Goal: Understand process/instructions: Learn how to perform a task or action

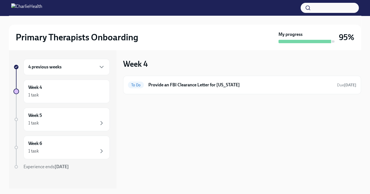
click at [64, 70] on div "4 previous weeks" at bounding box center [66, 67] width 77 height 7
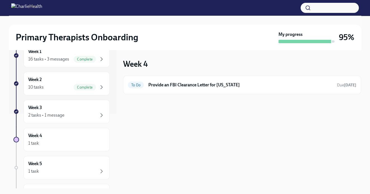
scroll to position [75, 0]
click at [67, 111] on div "2 tasks • 1 message" at bounding box center [66, 114] width 77 height 7
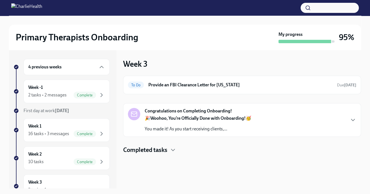
click at [351, 116] on div "Congratulations on Completing Onboarding! 🎉 [PERSON_NAME], You’re Officially Do…" at bounding box center [242, 120] width 229 height 24
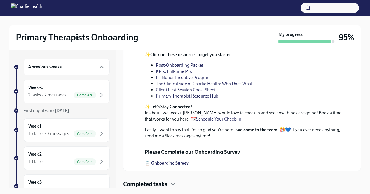
scroll to position [227, 0]
click at [164, 162] on strong "📋 Onboarding Survey" at bounding box center [167, 162] width 44 height 5
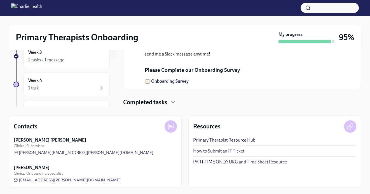
click at [158, 103] on h4 "Completed tasks" at bounding box center [145, 102] width 44 height 8
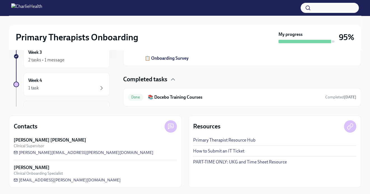
click at [38, 101] on div "Week 5 1 task" at bounding box center [67, 113] width 86 height 24
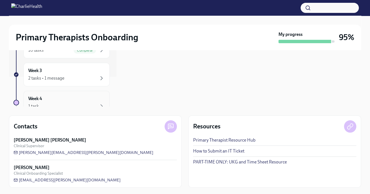
scroll to position [31, 0]
click at [38, 99] on div "Week 4 1 task" at bounding box center [66, 101] width 77 height 14
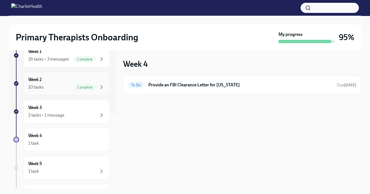
scroll to position [75, 0]
click at [55, 111] on div "2 tasks • 1 message" at bounding box center [46, 114] width 36 height 6
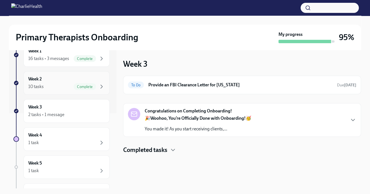
click at [47, 87] on div "10 tasks Complete" at bounding box center [66, 86] width 77 height 7
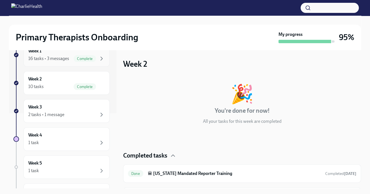
click at [51, 61] on div "16 tasks • 3 messages Complete" at bounding box center [66, 58] width 77 height 7
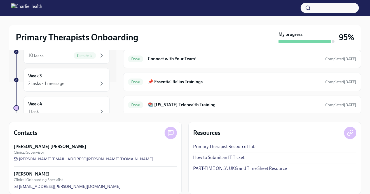
scroll to position [441, 0]
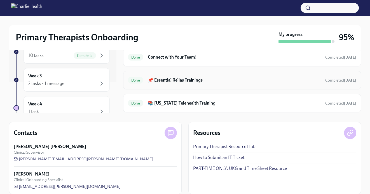
click at [179, 80] on h6 "📌 Essential Relias Trainings" at bounding box center [234, 80] width 173 height 6
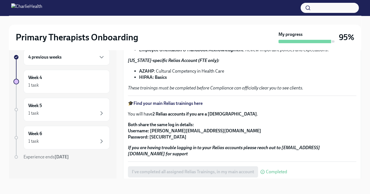
scroll to position [72, 0]
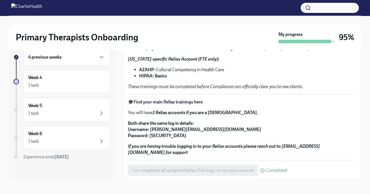
click at [153, 101] on strong "Find your main Relias trainings here" at bounding box center [168, 101] width 69 height 5
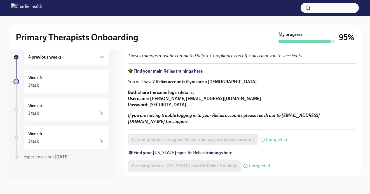
scroll to position [104, 0]
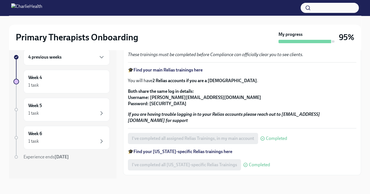
click at [182, 152] on strong "Find your [US_STATE]-specific Relias trainings here" at bounding box center [183, 151] width 99 height 5
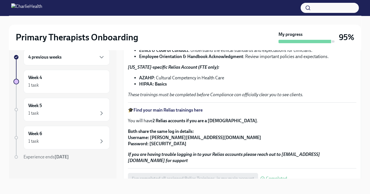
scroll to position [63, 0]
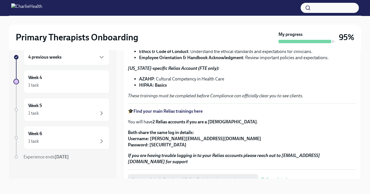
click at [178, 111] on strong "Find your main Relias trainings here" at bounding box center [168, 110] width 69 height 5
